Goal: Find specific page/section: Find specific page/section

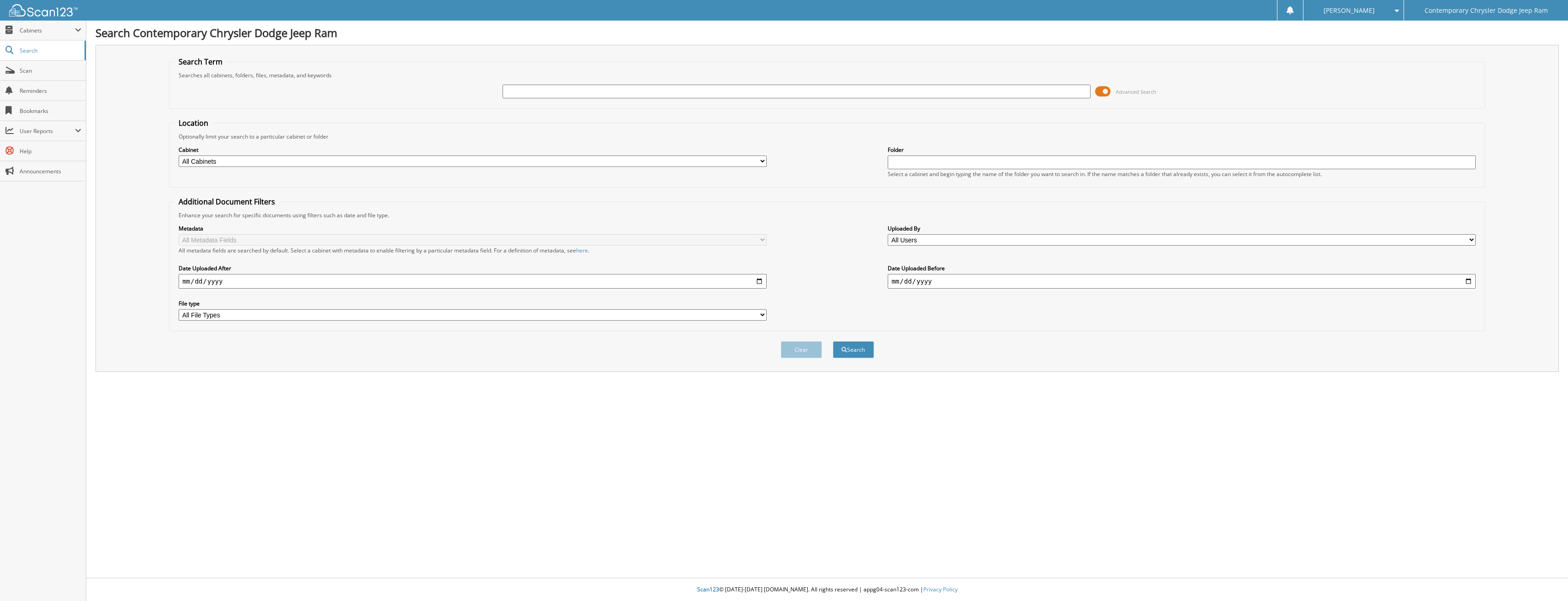
click at [520, 94] on input "text" at bounding box center [796, 91] width 588 height 14
type input "96990"
click at [833, 341] on button "Search" at bounding box center [853, 349] width 41 height 17
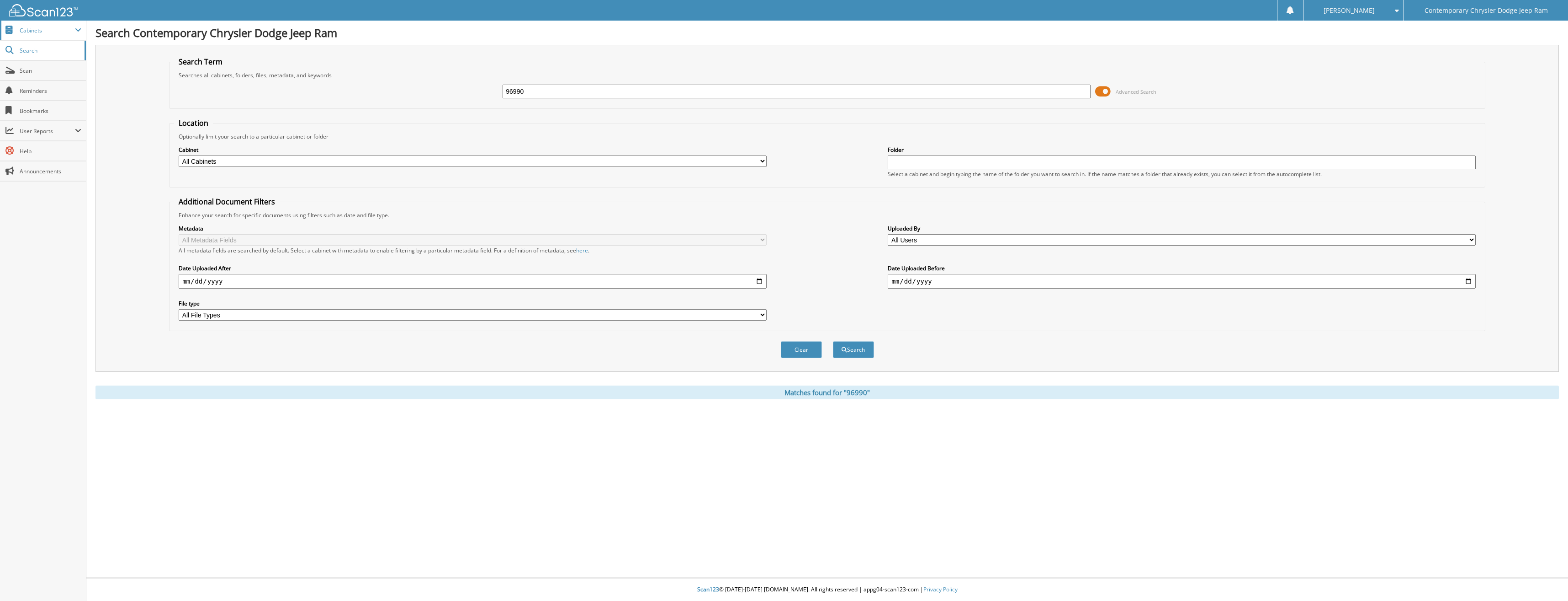
click at [33, 26] on span "Cabinets" at bounding box center [47, 30] width 55 height 8
click at [854, 350] on button "Search" at bounding box center [853, 349] width 41 height 17
click at [34, 26] on span "Cabinets" at bounding box center [47, 30] width 55 height 8
click at [33, 46] on span "My Company" at bounding box center [48, 50] width 67 height 8
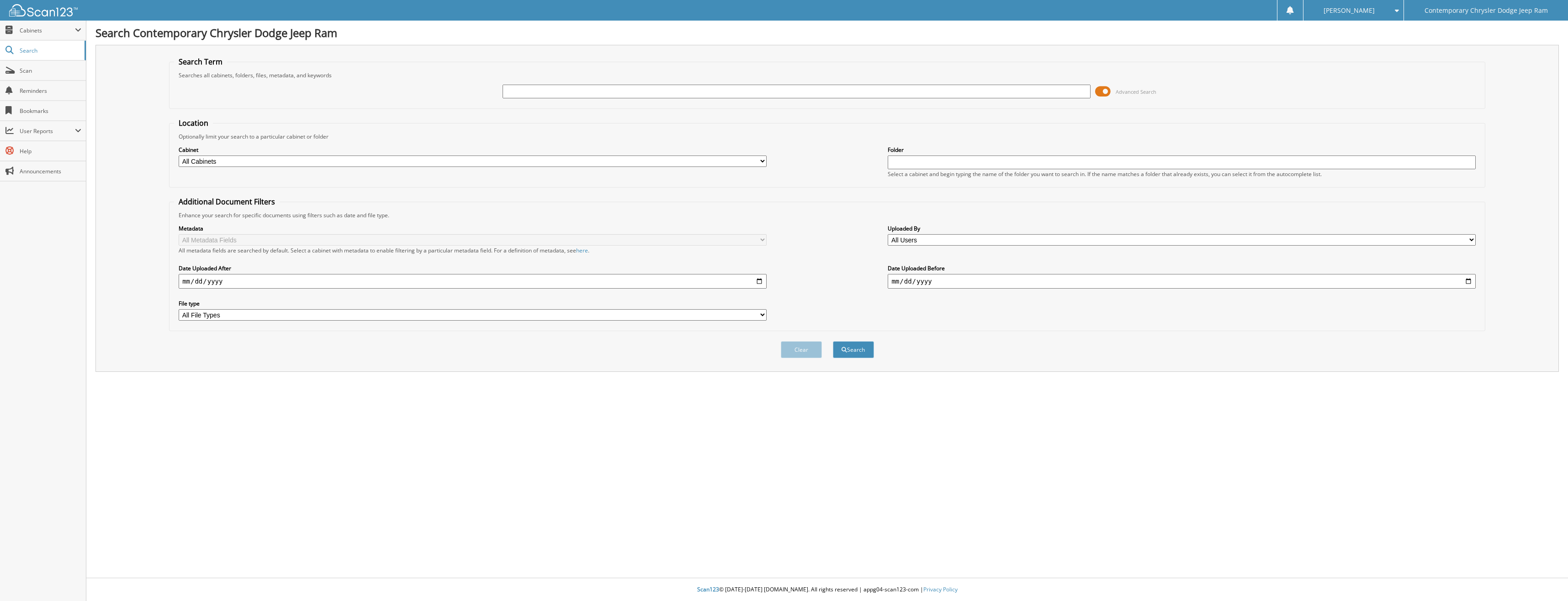
click at [552, 97] on input "text" at bounding box center [796, 91] width 588 height 14
type input "96936"
click at [833, 341] on button "Search" at bounding box center [853, 349] width 41 height 17
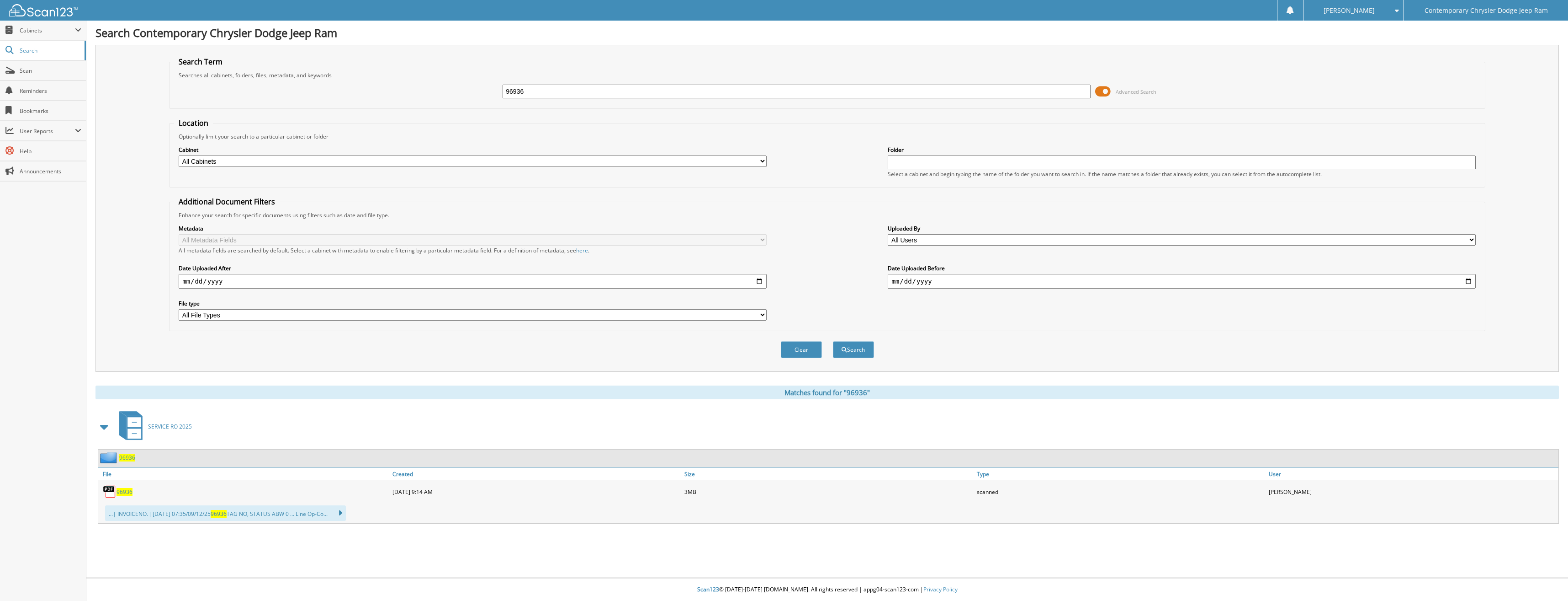
click at [124, 490] on span "96936" at bounding box center [124, 492] width 16 height 8
drag, startPoint x: 529, startPoint y: 94, endPoint x: 475, endPoint y: 91, distance: 54.1
click at [475, 91] on div "96936 Advanced Search" at bounding box center [827, 91] width 1306 height 25
type input "96945"
click at [833, 341] on button "Search" at bounding box center [853, 349] width 41 height 17
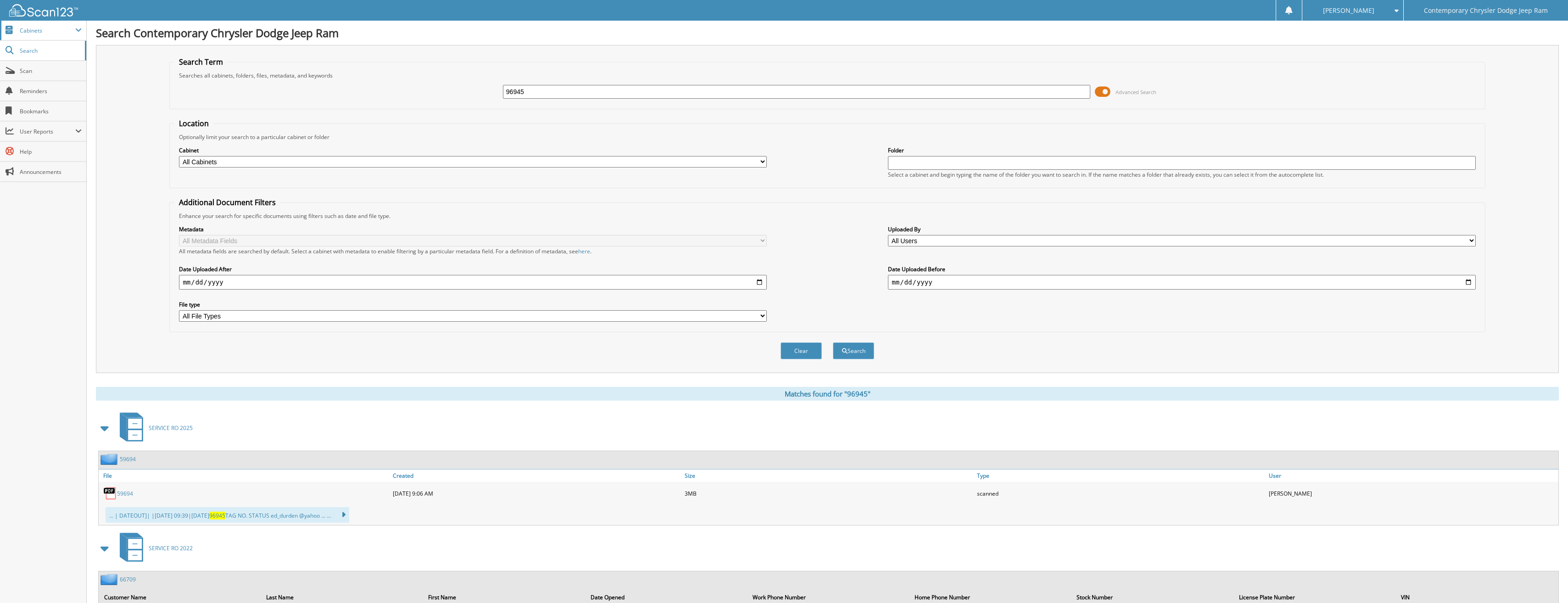
click at [21, 31] on span "Cabinets" at bounding box center [47, 30] width 55 height 8
click at [26, 31] on span "Cabinets" at bounding box center [47, 30] width 55 height 8
click at [30, 33] on span "Cabinets" at bounding box center [47, 30] width 55 height 8
click at [33, 49] on span "My Company" at bounding box center [48, 50] width 67 height 8
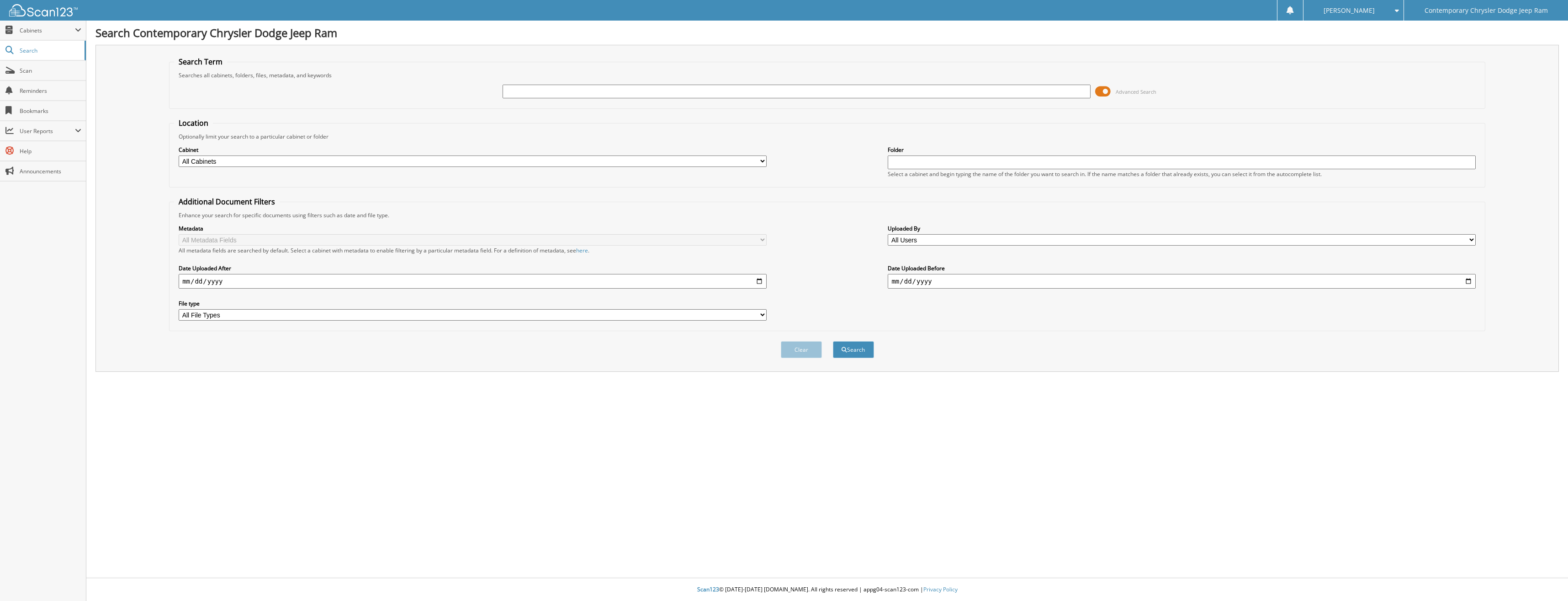
click at [510, 89] on input "text" at bounding box center [796, 91] width 588 height 14
type input "96945"
click at [833, 341] on button "Search" at bounding box center [853, 349] width 41 height 17
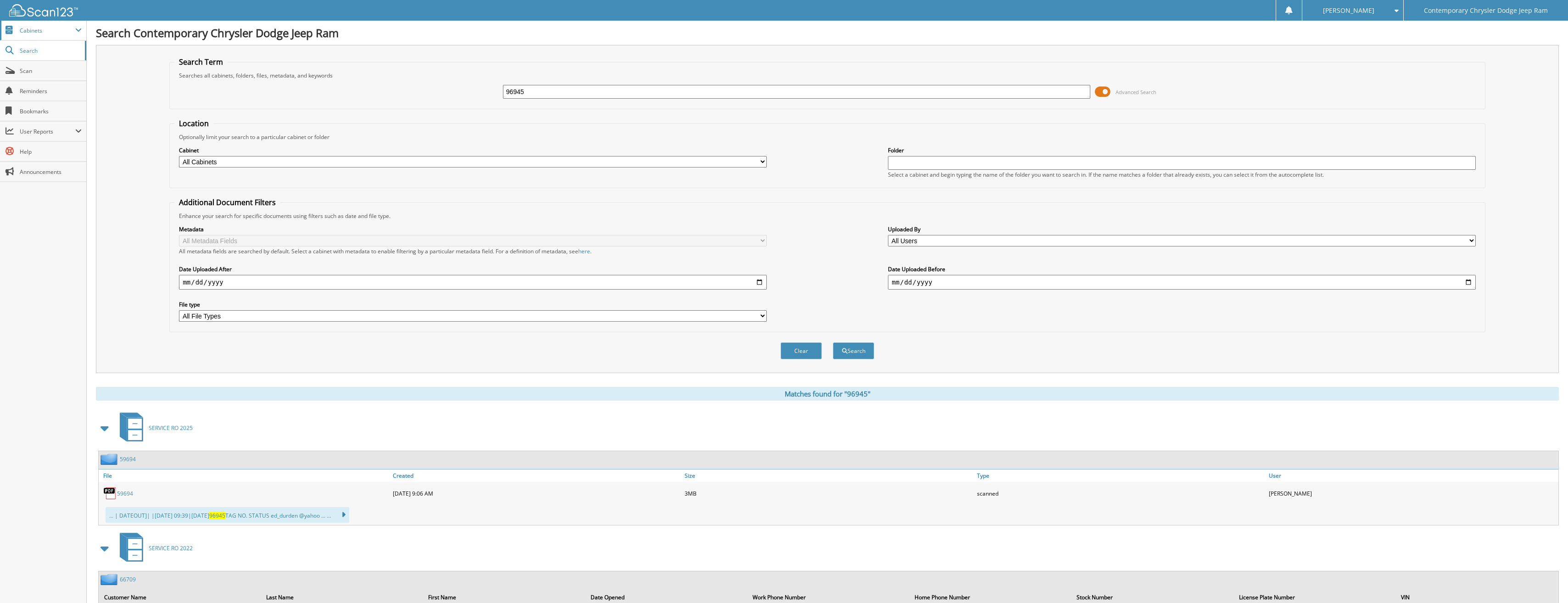
click at [27, 30] on span "Cabinets" at bounding box center [47, 30] width 55 height 8
click at [27, 50] on span "My Company" at bounding box center [48, 50] width 67 height 8
